Goal: Information Seeking & Learning: Learn about a topic

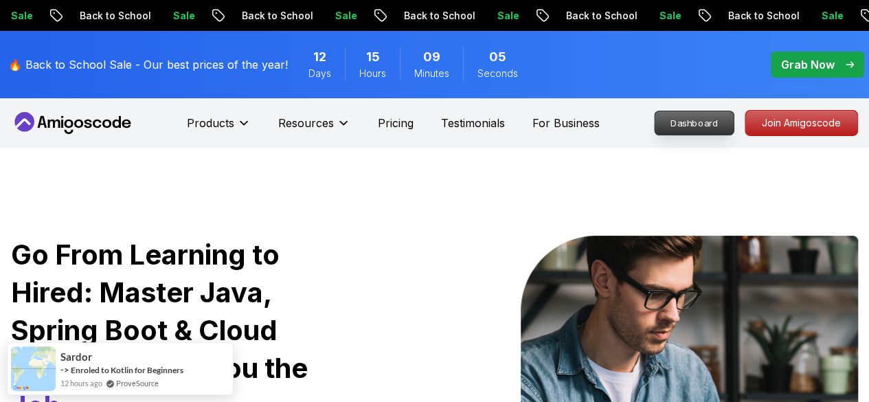
click at [705, 128] on p "Dashboard" at bounding box center [693, 122] width 79 height 23
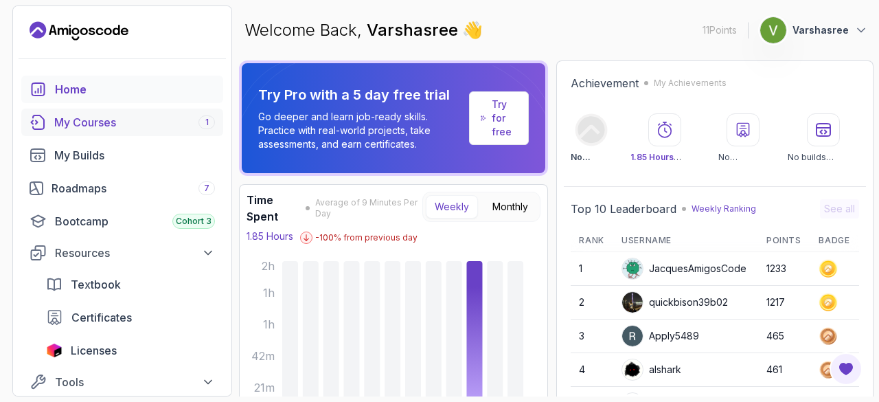
click at [132, 129] on div "My Courses 1" at bounding box center [134, 122] width 161 height 16
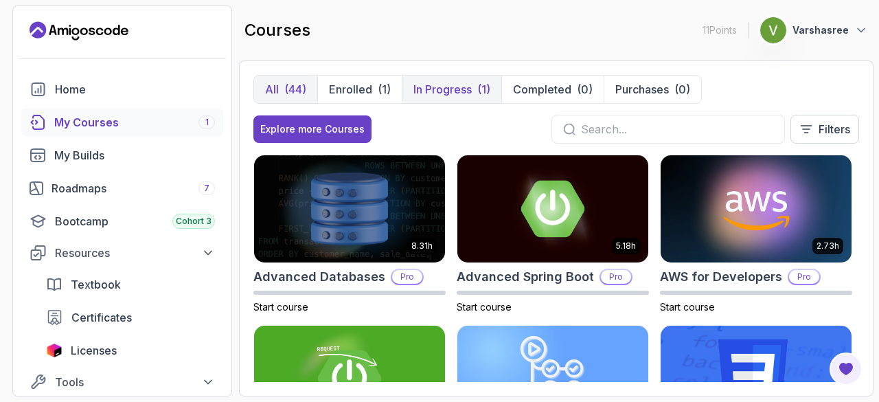
click at [461, 94] on p "In Progress" at bounding box center [442, 89] width 58 height 16
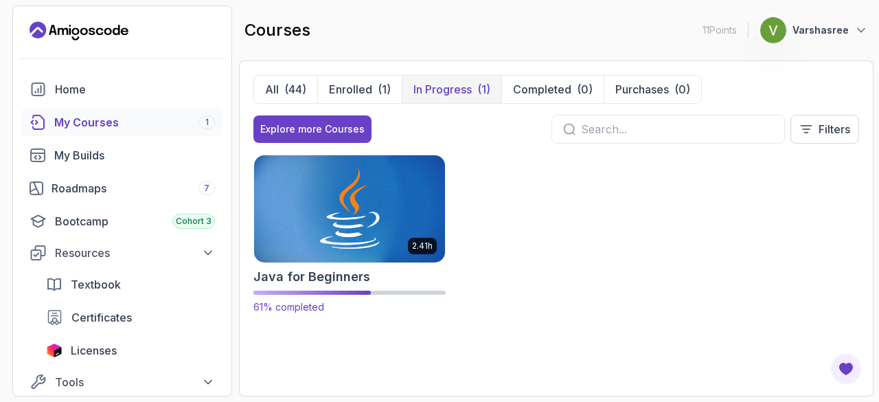
click at [336, 231] on img at bounding box center [349, 208] width 201 height 112
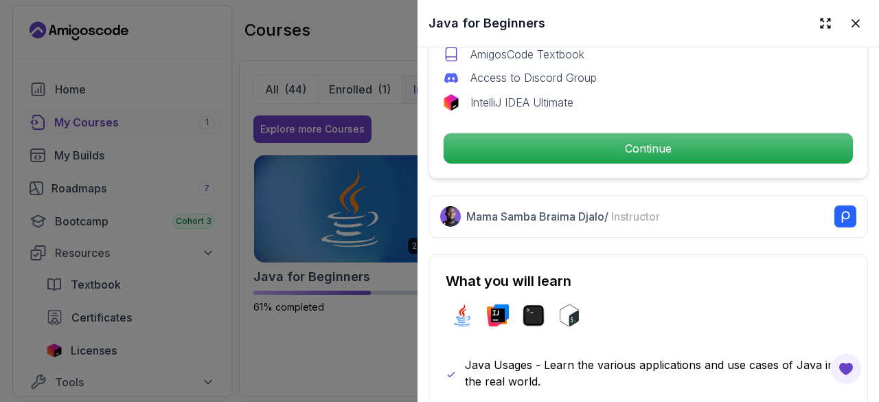
scroll to position [523, 0]
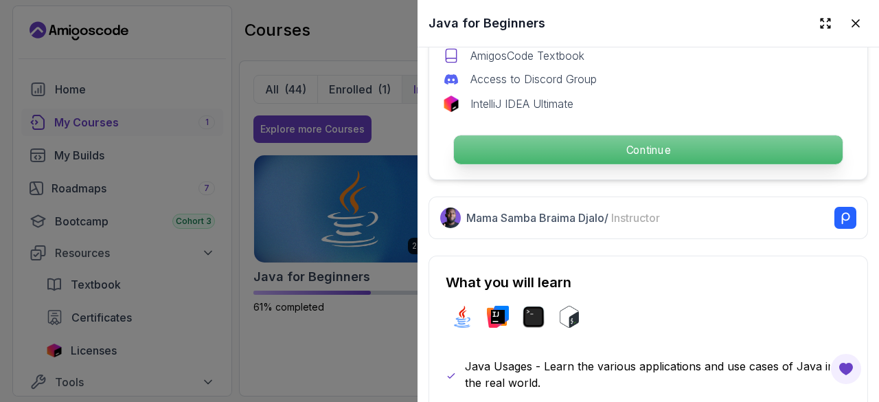
click at [618, 140] on p "Continue" at bounding box center [648, 149] width 389 height 29
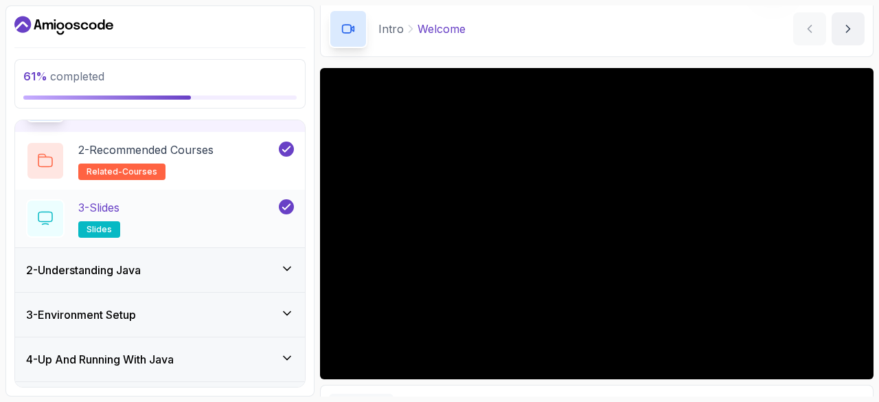
scroll to position [179, 0]
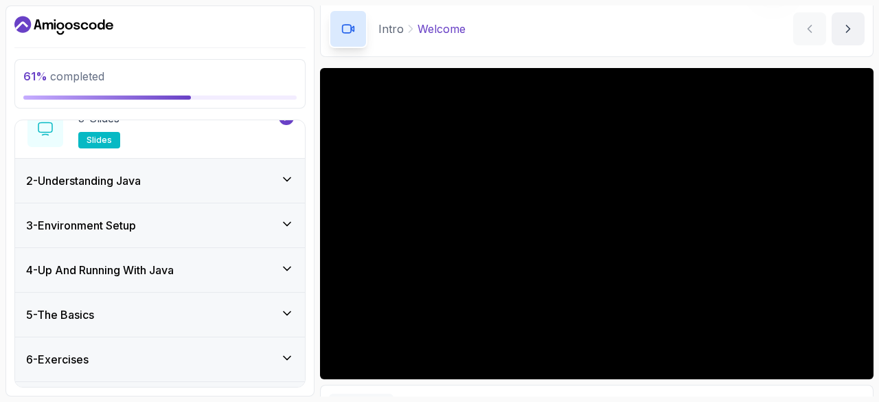
click at [108, 300] on div "5 - The Basics" at bounding box center [160, 315] width 290 height 44
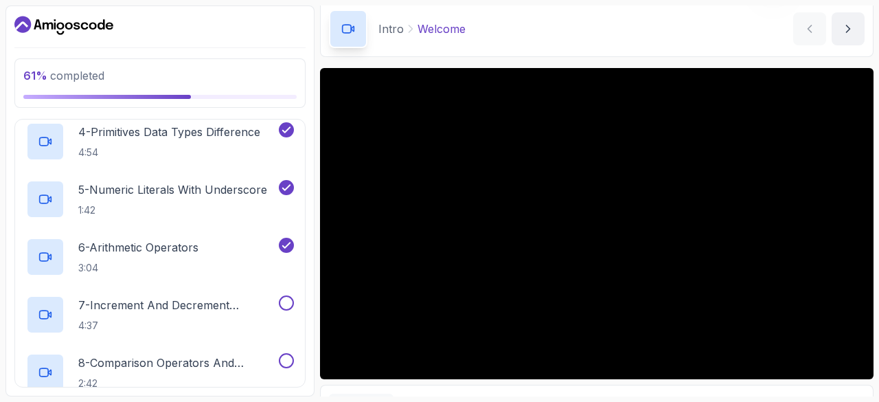
scroll to position [426, 0]
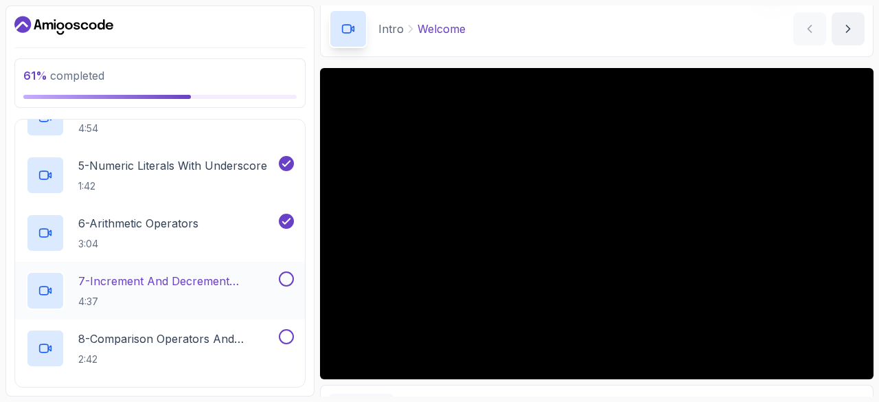
click at [110, 295] on p "4:37" at bounding box center [177, 302] width 198 height 14
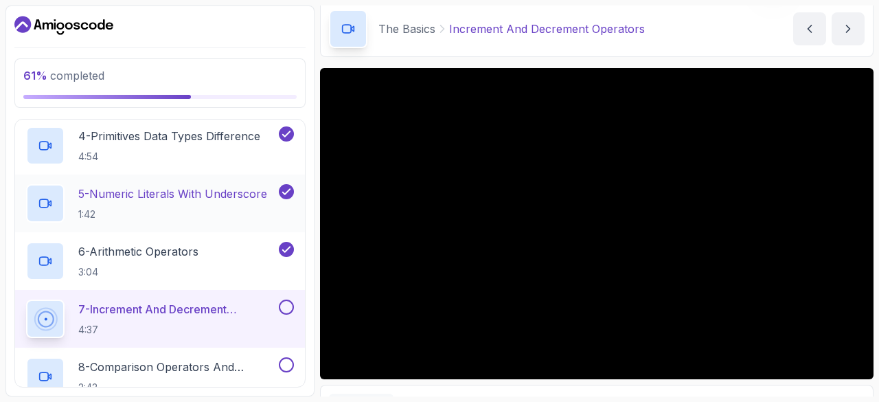
scroll to position [397, 0]
click at [196, 199] on p "5 - Numeric Literals With Underscore" at bounding box center [172, 195] width 189 height 16
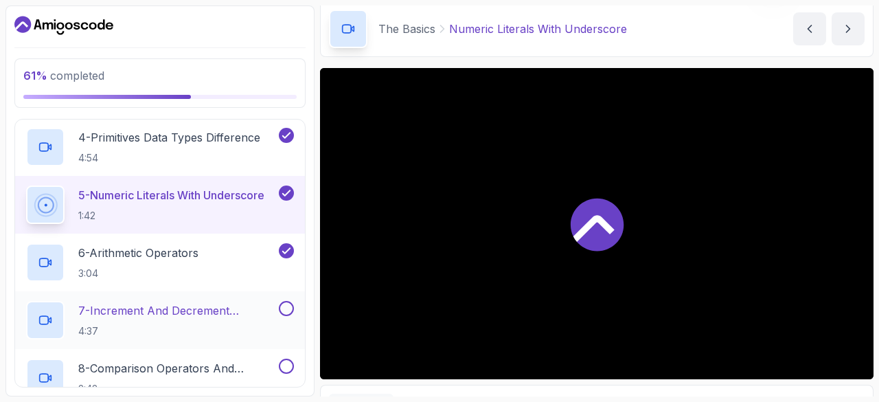
click at [187, 305] on p "7 - Increment And Decrement Operators" at bounding box center [177, 310] width 198 height 16
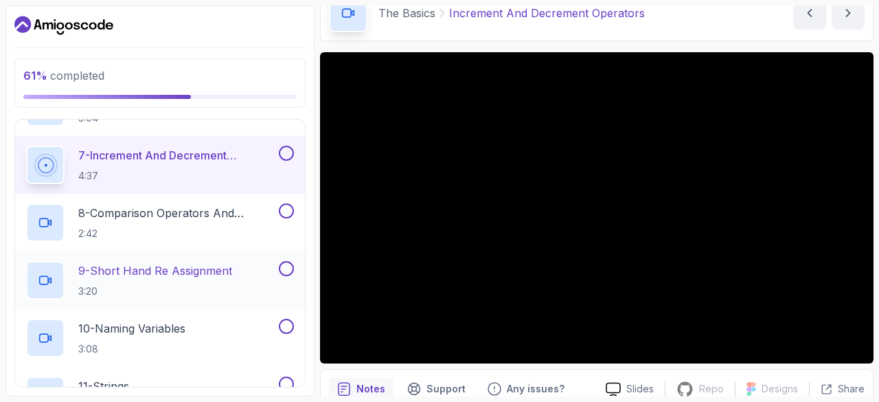
scroll to position [550, 0]
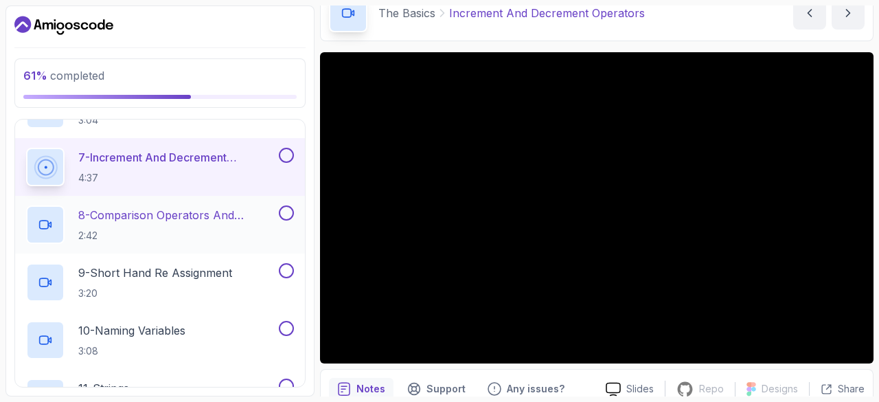
click at [166, 222] on h2 "8 - Comparison Operators and Booleans 2:42" at bounding box center [177, 225] width 198 height 36
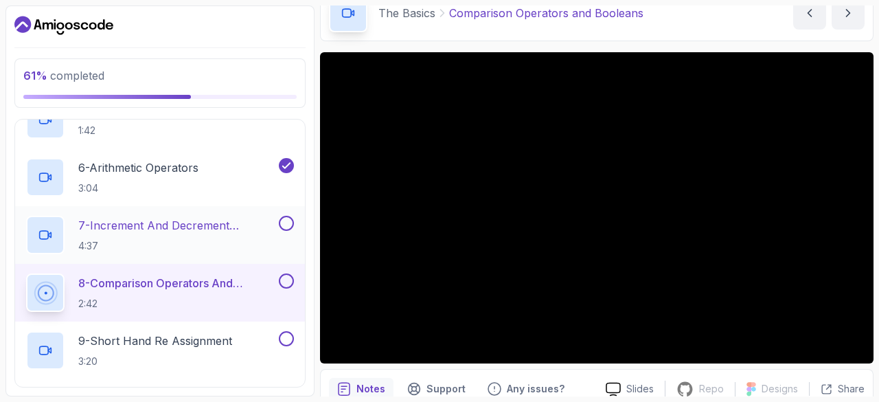
scroll to position [481, 0]
click at [192, 231] on p "7 - Increment And Decrement Operators" at bounding box center [177, 226] width 198 height 16
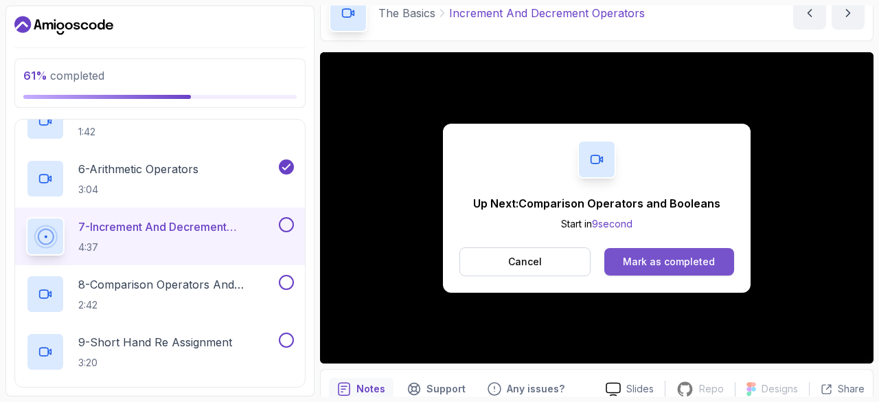
click at [673, 258] on div "Mark as completed" at bounding box center [669, 262] width 92 height 14
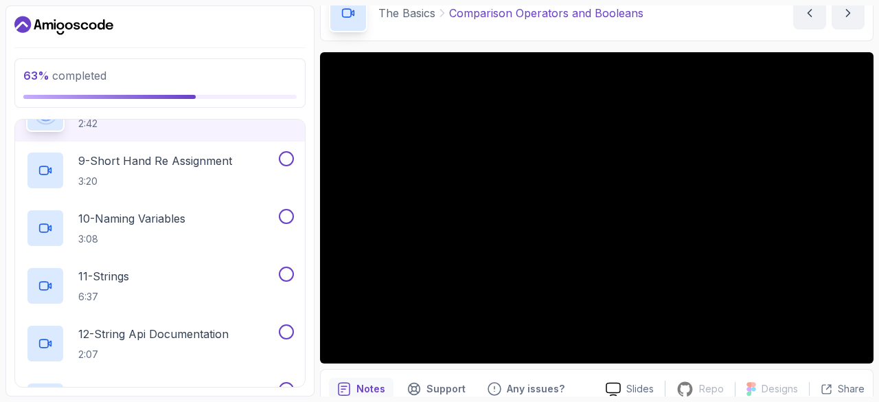
scroll to position [663, 0]
click at [159, 236] on p "3:08" at bounding box center [131, 238] width 107 height 14
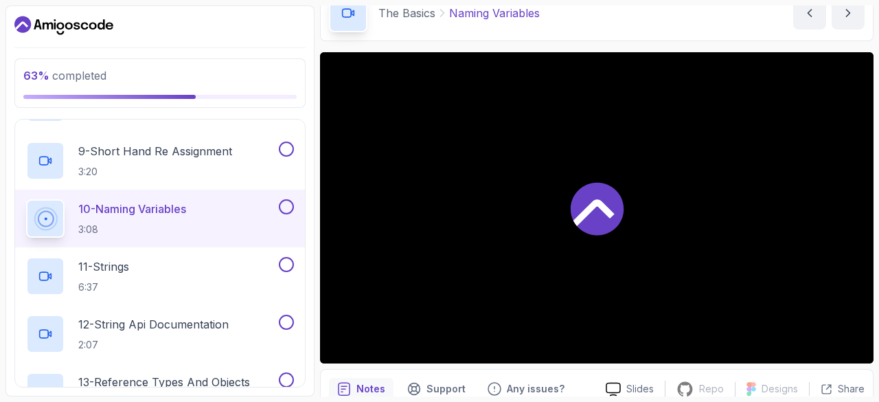
click at [159, 236] on div "10 - Naming Variables 3:08" at bounding box center [160, 219] width 290 height 58
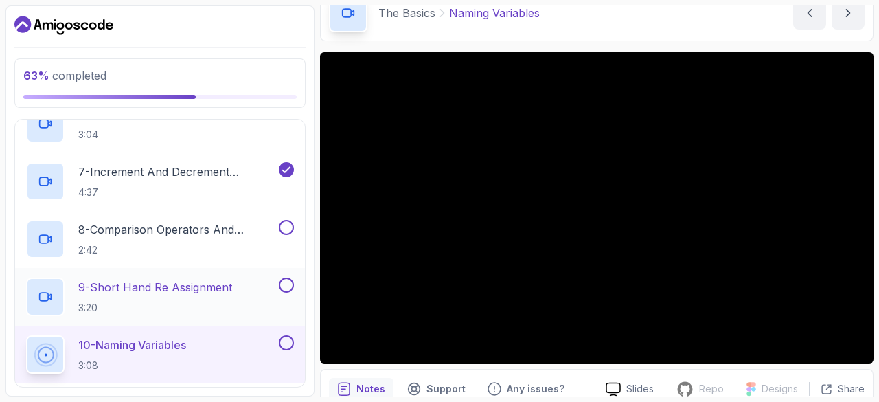
scroll to position [515, 0]
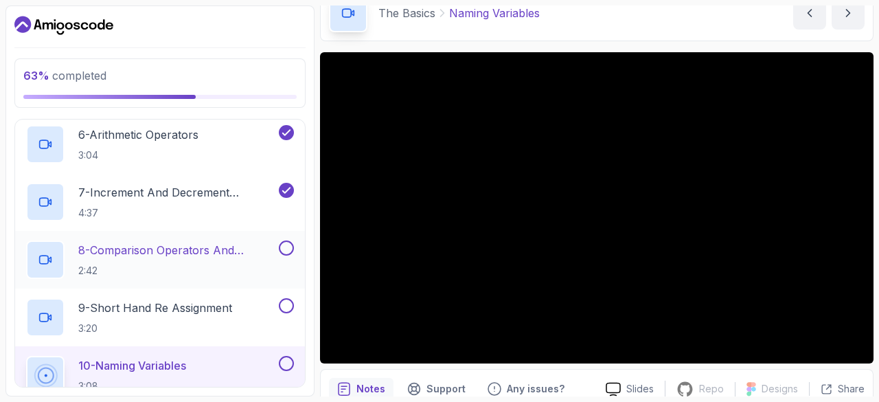
click at [165, 255] on p "8 - Comparison Operators and Booleans" at bounding box center [177, 250] width 198 height 16
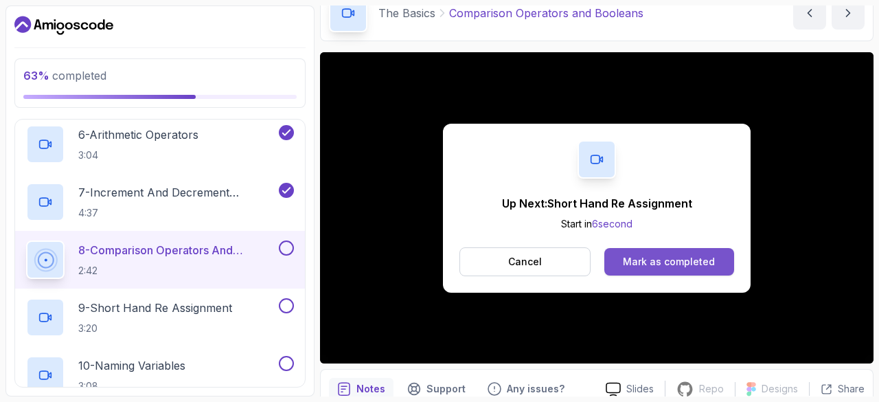
click at [638, 263] on div "Mark as completed" at bounding box center [669, 262] width 92 height 14
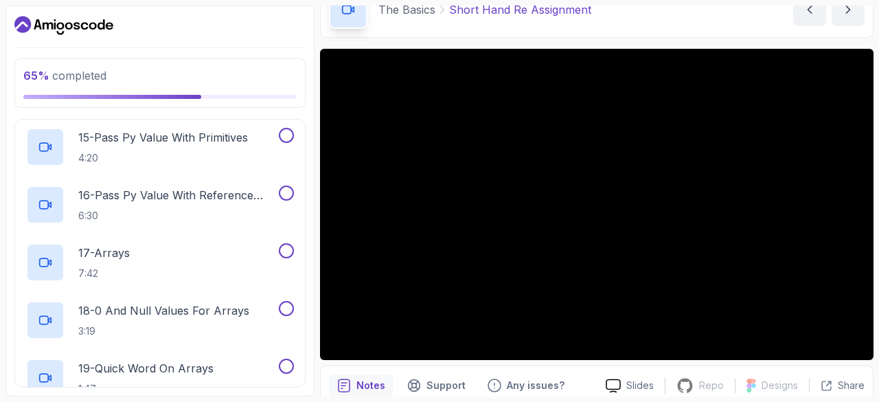
scroll to position [1033, 0]
click at [220, 327] on p "3:19" at bounding box center [163, 330] width 171 height 14
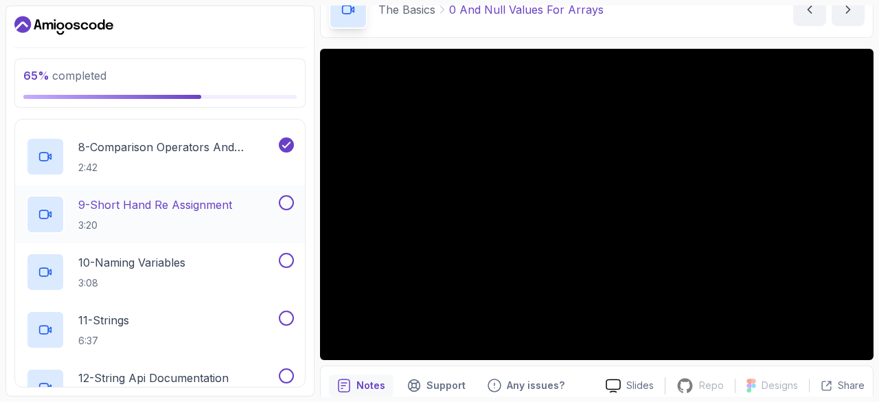
scroll to position [617, 0]
click at [196, 220] on p "3:20" at bounding box center [155, 226] width 154 height 14
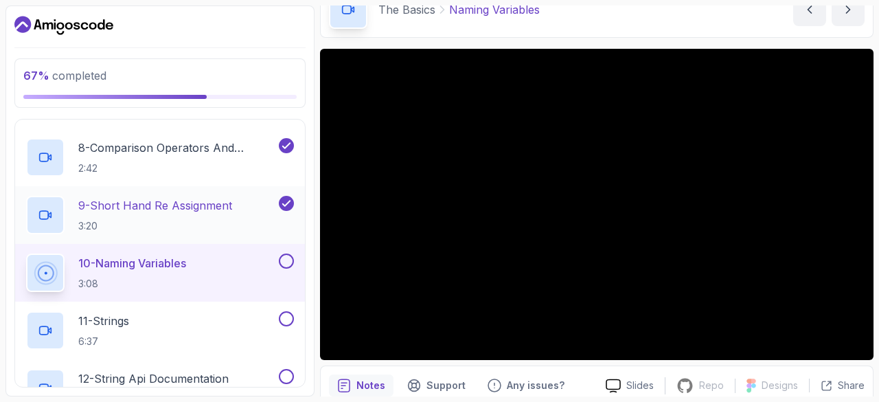
click at [163, 205] on p "9 - Short Hand Re Assignment" at bounding box center [155, 205] width 154 height 16
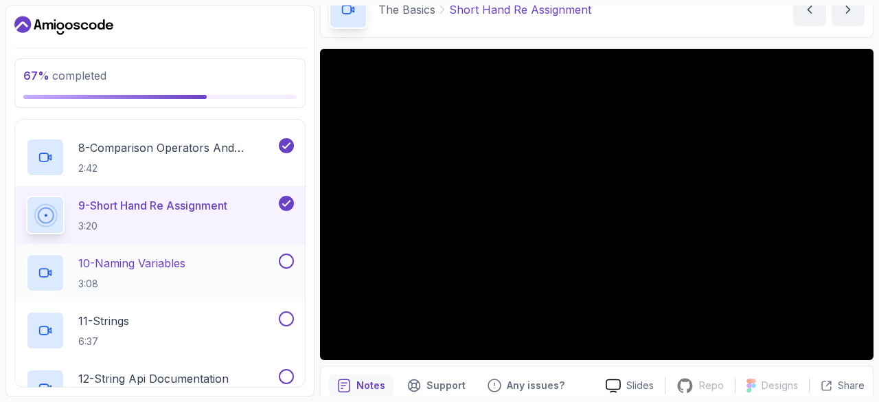
click at [172, 266] on p "10 - Naming Variables" at bounding box center [131, 263] width 107 height 16
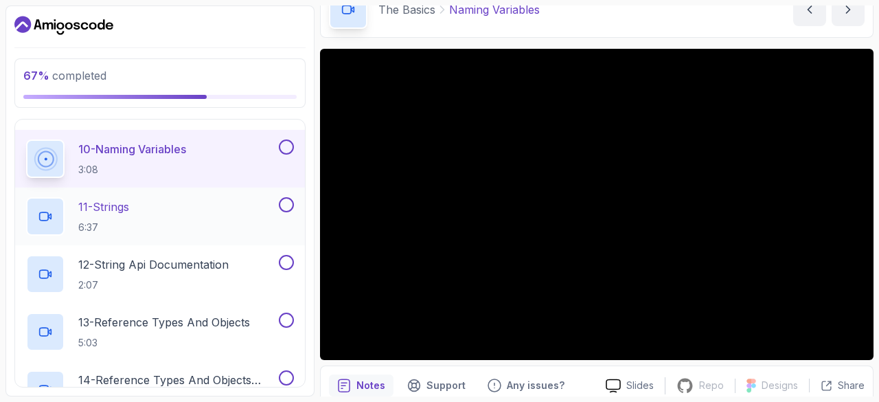
scroll to position [732, 0]
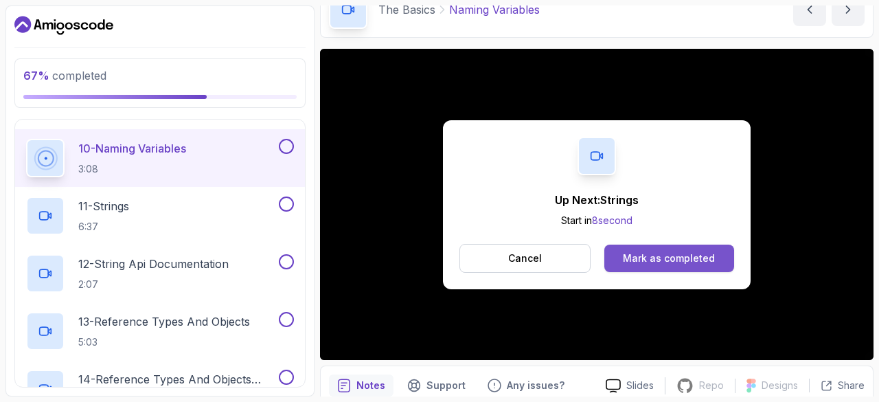
click at [643, 260] on div "Mark as completed" at bounding box center [669, 258] width 92 height 14
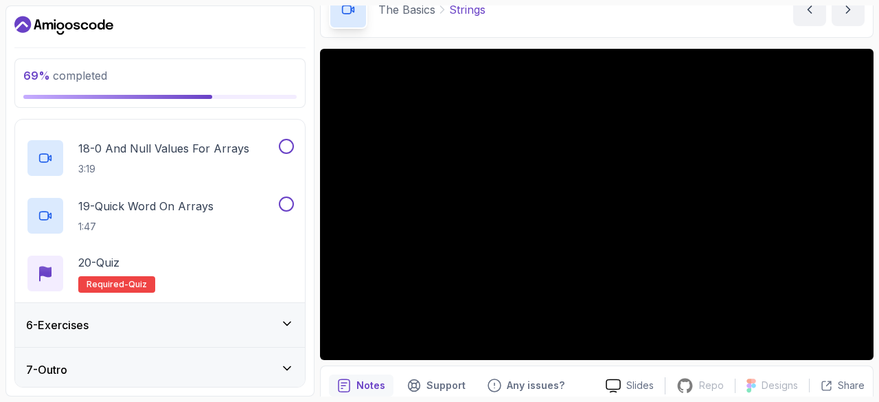
scroll to position [1195, 0]
click at [161, 319] on div "6 - Exercises" at bounding box center [160, 323] width 268 height 16
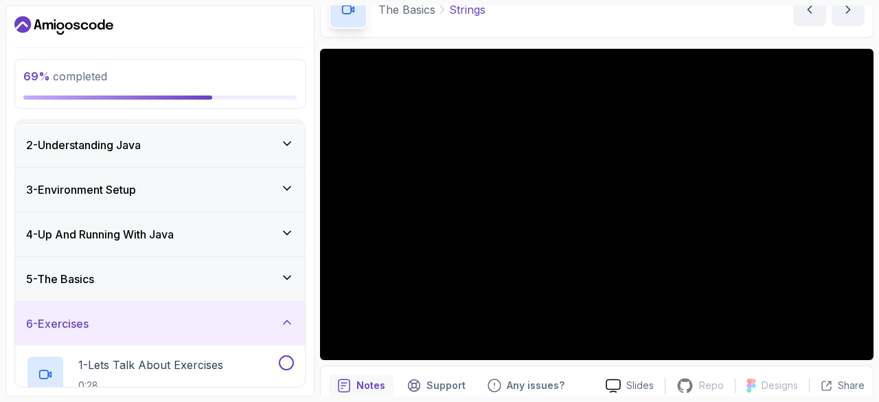
scroll to position [157, 0]
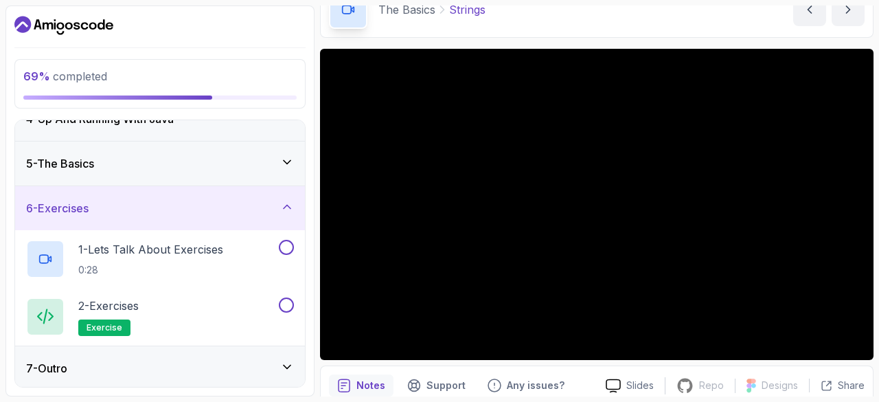
click at [139, 381] on div "7 - Outro" at bounding box center [160, 368] width 290 height 44
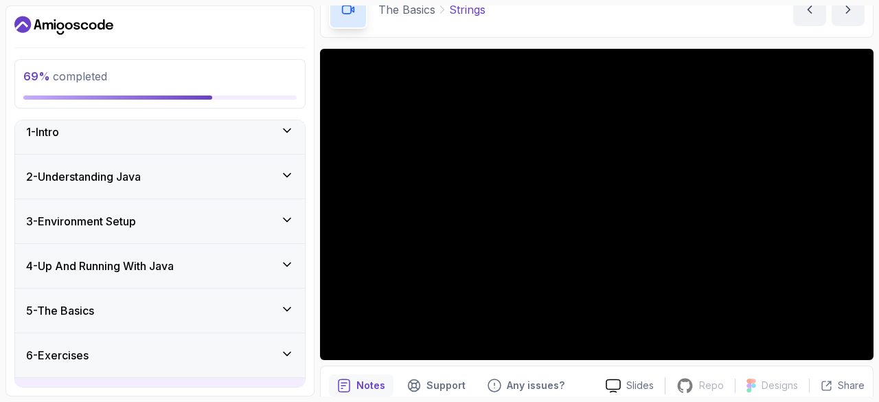
scroll to position [0, 0]
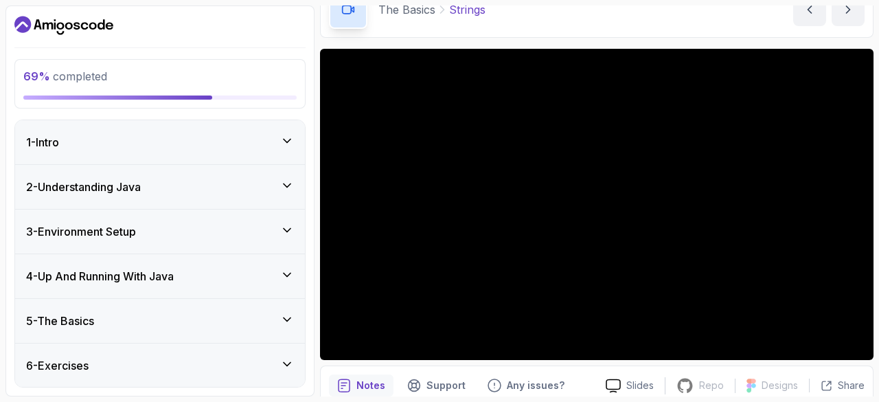
click at [139, 372] on div "6 - Exercises" at bounding box center [160, 365] width 290 height 44
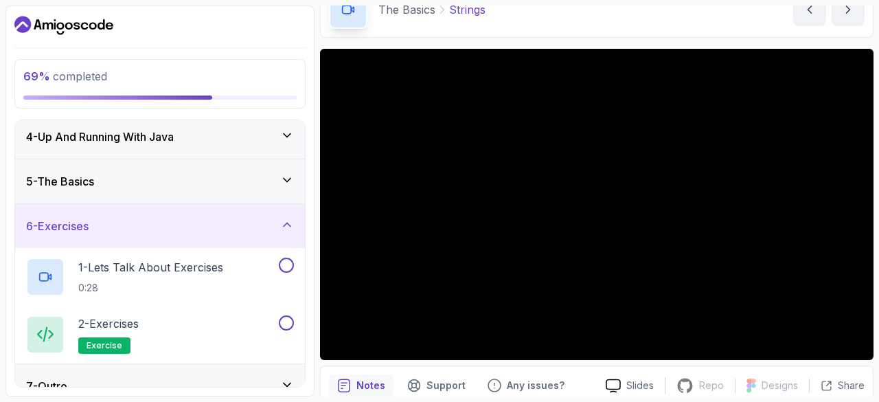
scroll to position [157, 0]
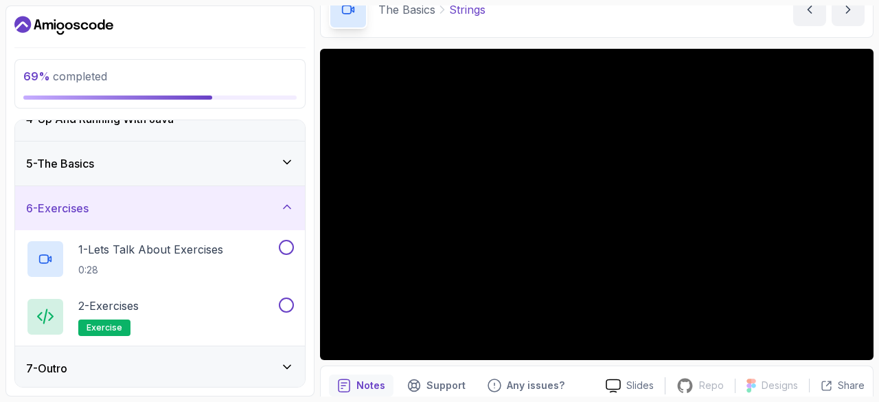
click at [122, 167] on div "5 - The Basics" at bounding box center [160, 163] width 268 height 16
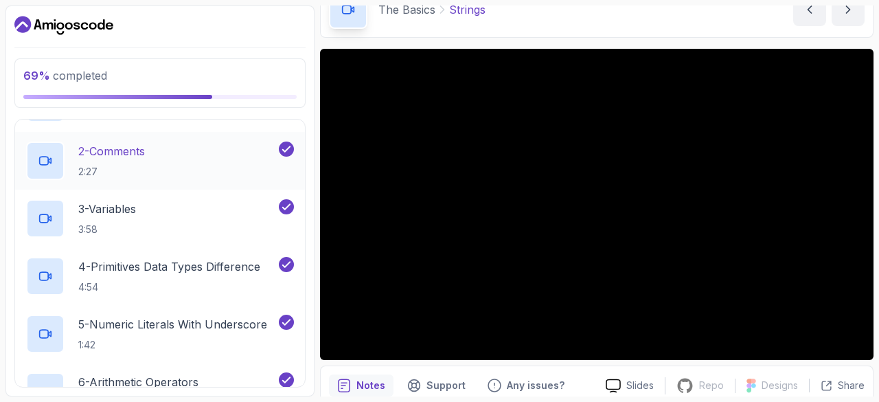
scroll to position [273, 0]
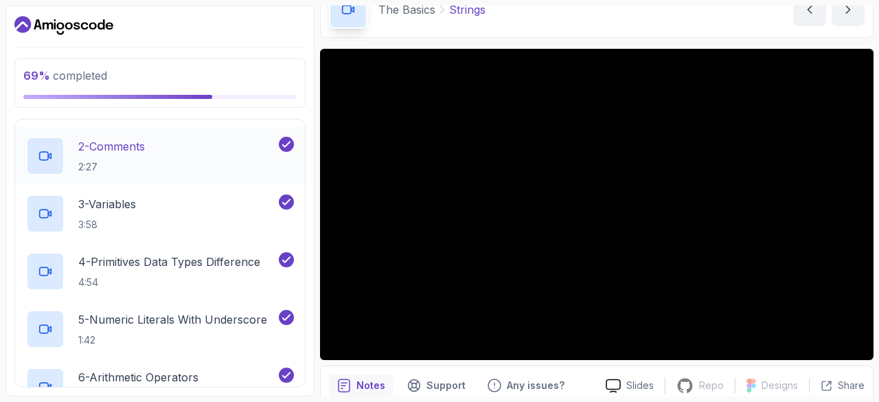
click at [251, 152] on div "2 - Comments 2:27" at bounding box center [151, 156] width 250 height 38
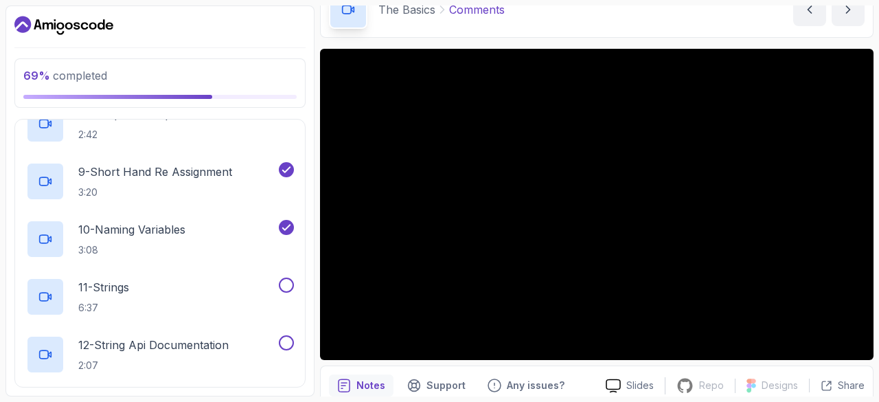
scroll to position [661, 0]
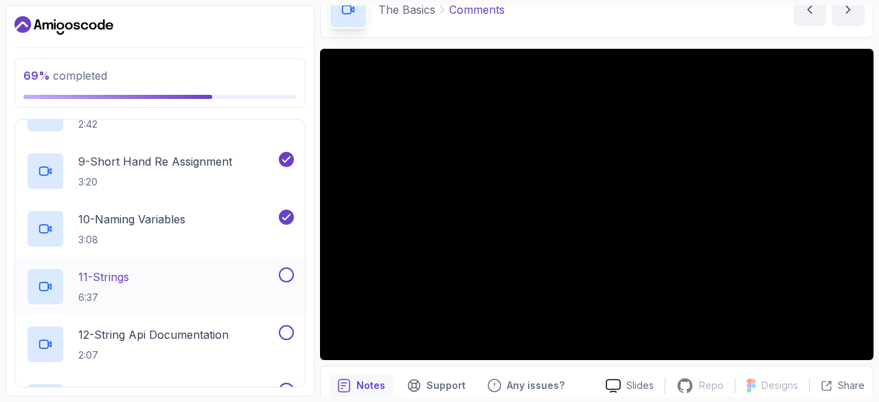
click at [231, 284] on div "11 - Strings 6:37" at bounding box center [151, 286] width 250 height 38
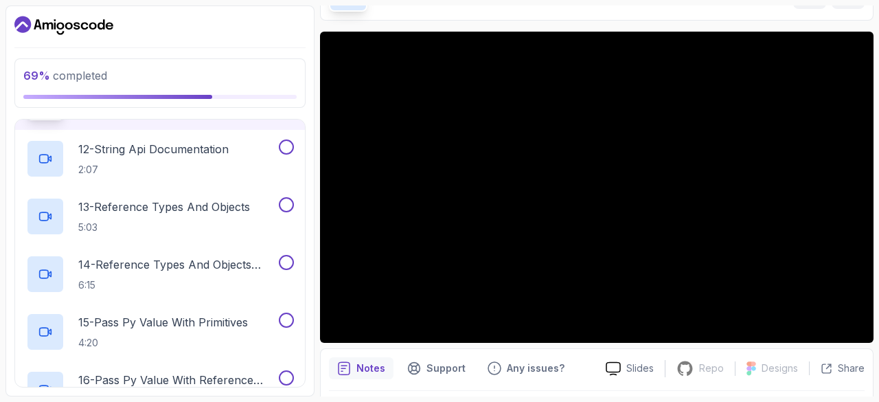
scroll to position [91, 0]
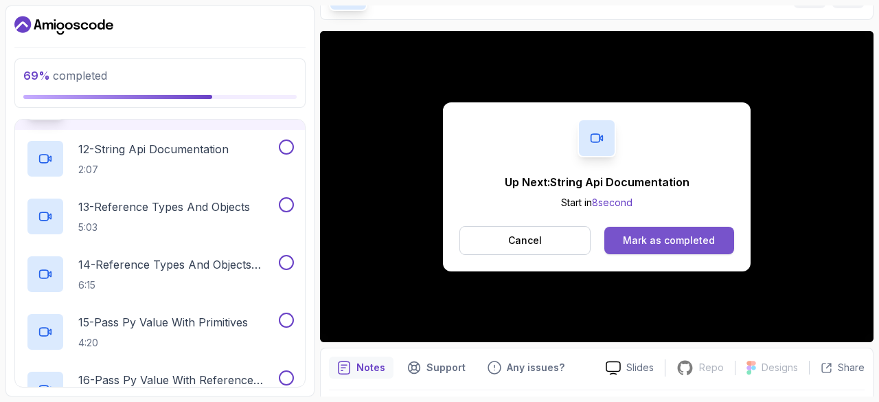
click at [645, 236] on div "Mark as completed" at bounding box center [669, 240] width 92 height 14
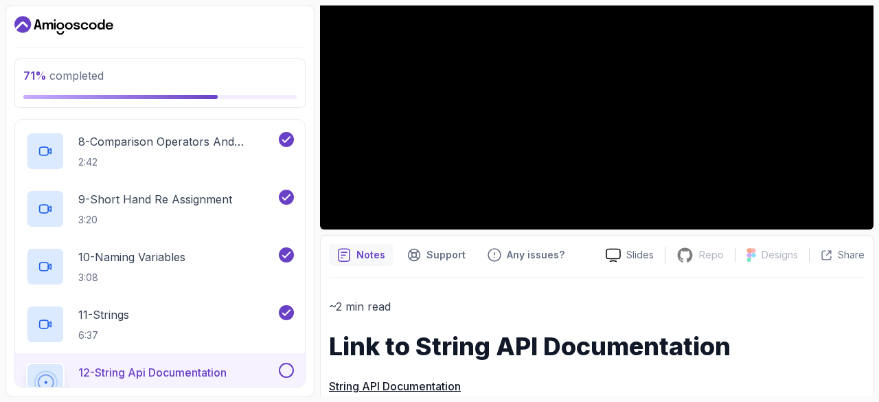
scroll to position [205, 0]
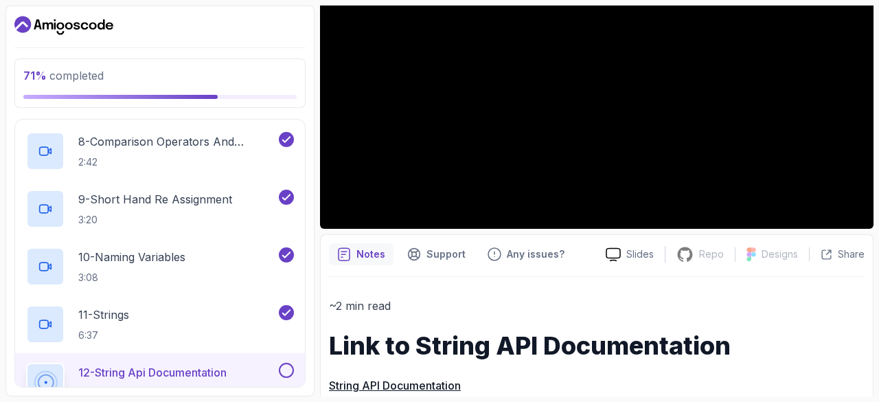
click at [447, 386] on link "String API Documentation" at bounding box center [395, 385] width 132 height 14
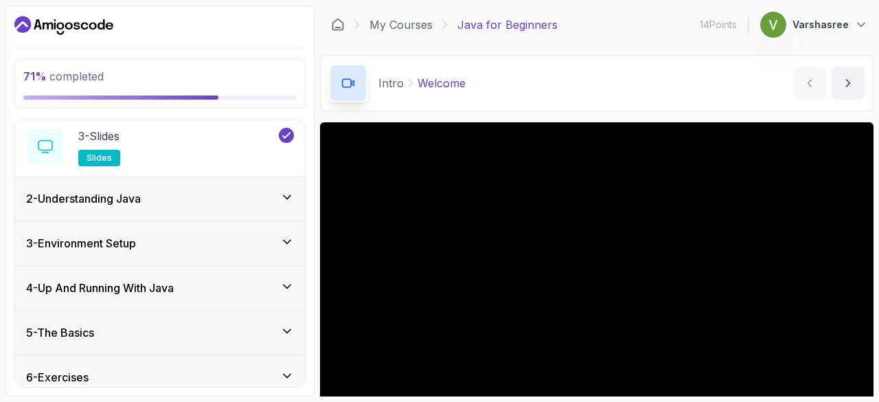
scroll to position [215, 0]
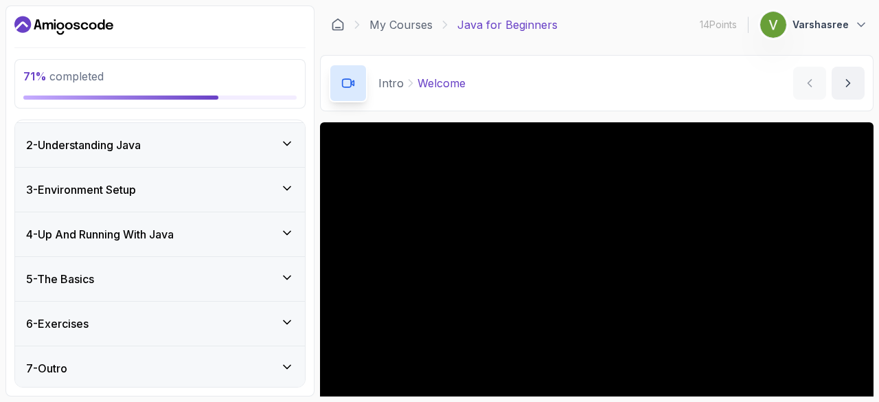
click at [208, 271] on div "5 - The Basics" at bounding box center [160, 279] width 268 height 16
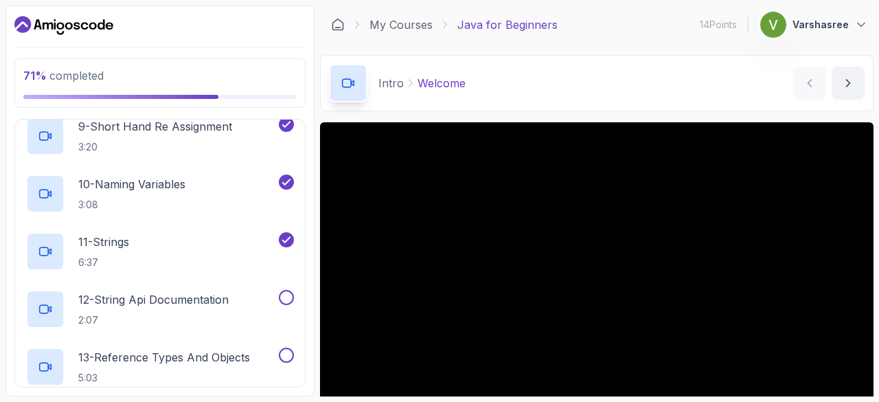
scroll to position [697, 0]
click at [174, 296] on p "12 - String Api Documentation" at bounding box center [153, 298] width 150 height 16
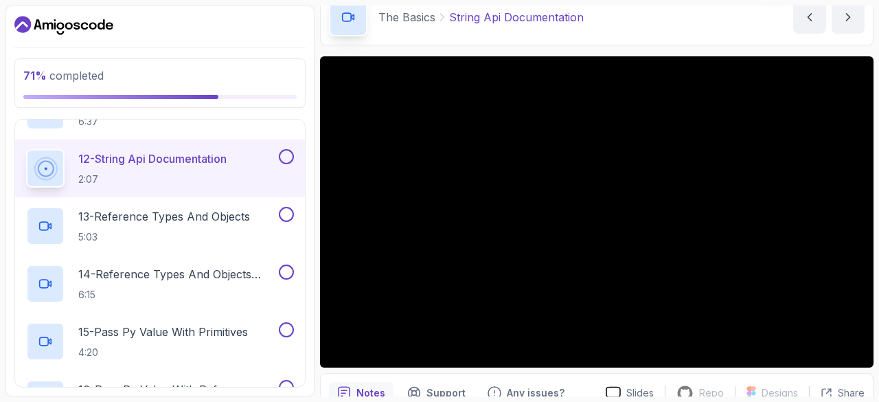
scroll to position [67, 0]
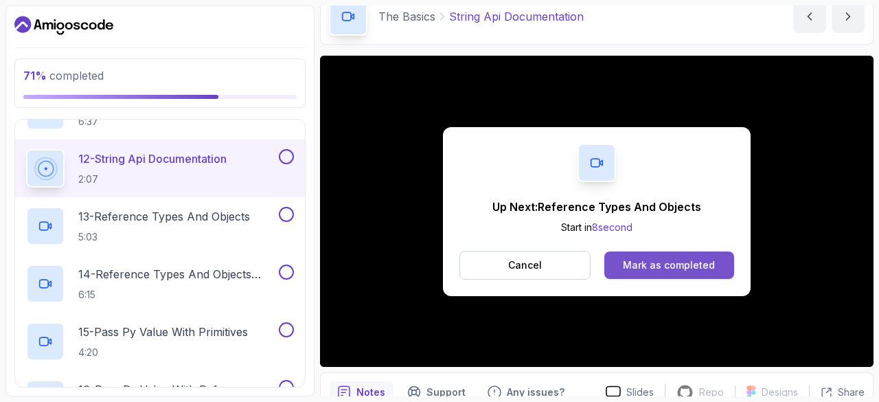
click at [635, 264] on div "Mark as completed" at bounding box center [669, 265] width 92 height 14
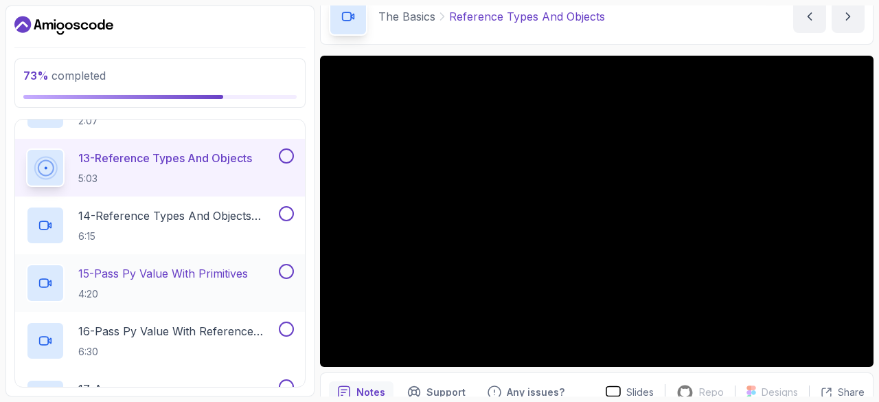
scroll to position [884, 0]
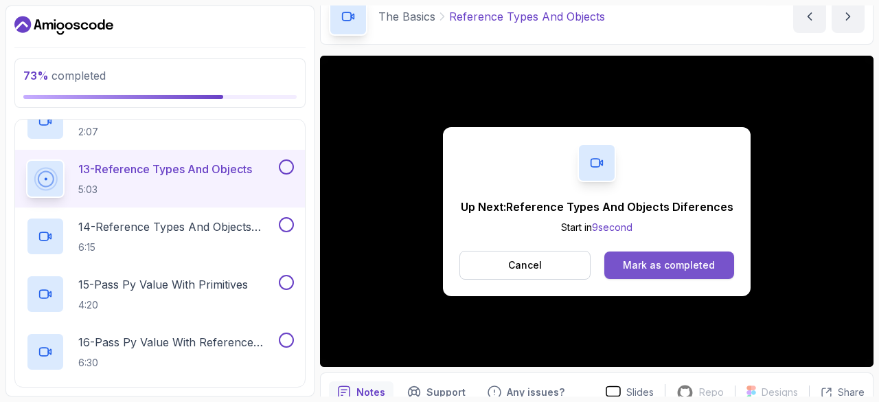
click at [672, 258] on div "Mark as completed" at bounding box center [669, 265] width 92 height 14
